Goal: Find specific page/section: Find specific page/section

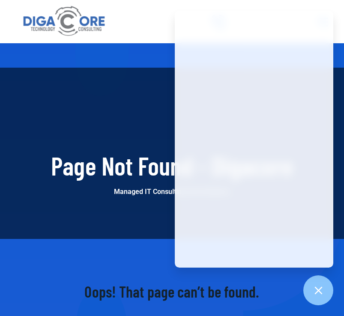
scroll to position [109, 0]
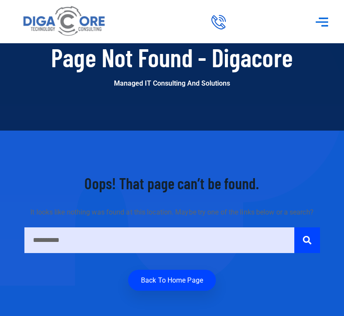
scroll to position [109, 0]
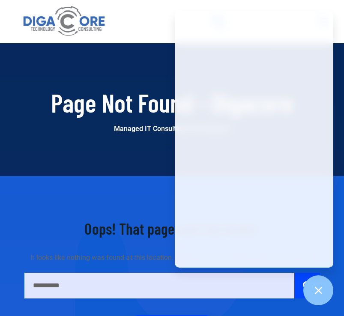
scroll to position [63, 0]
